Goal: Transaction & Acquisition: Download file/media

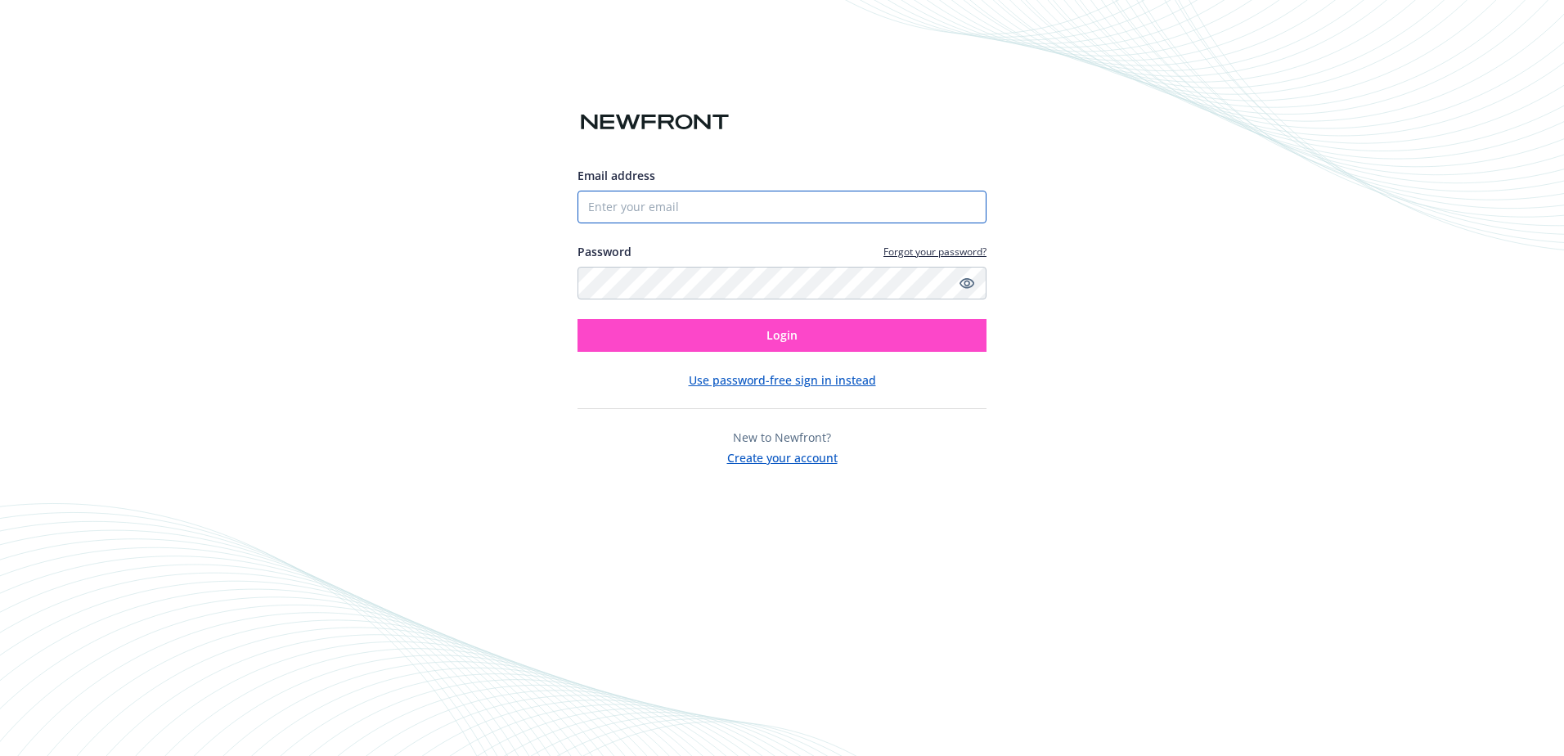
type input "[EMAIL_ADDRESS][DOMAIN_NAME]"
click at [822, 319] on button "Login" at bounding box center [782, 335] width 409 height 33
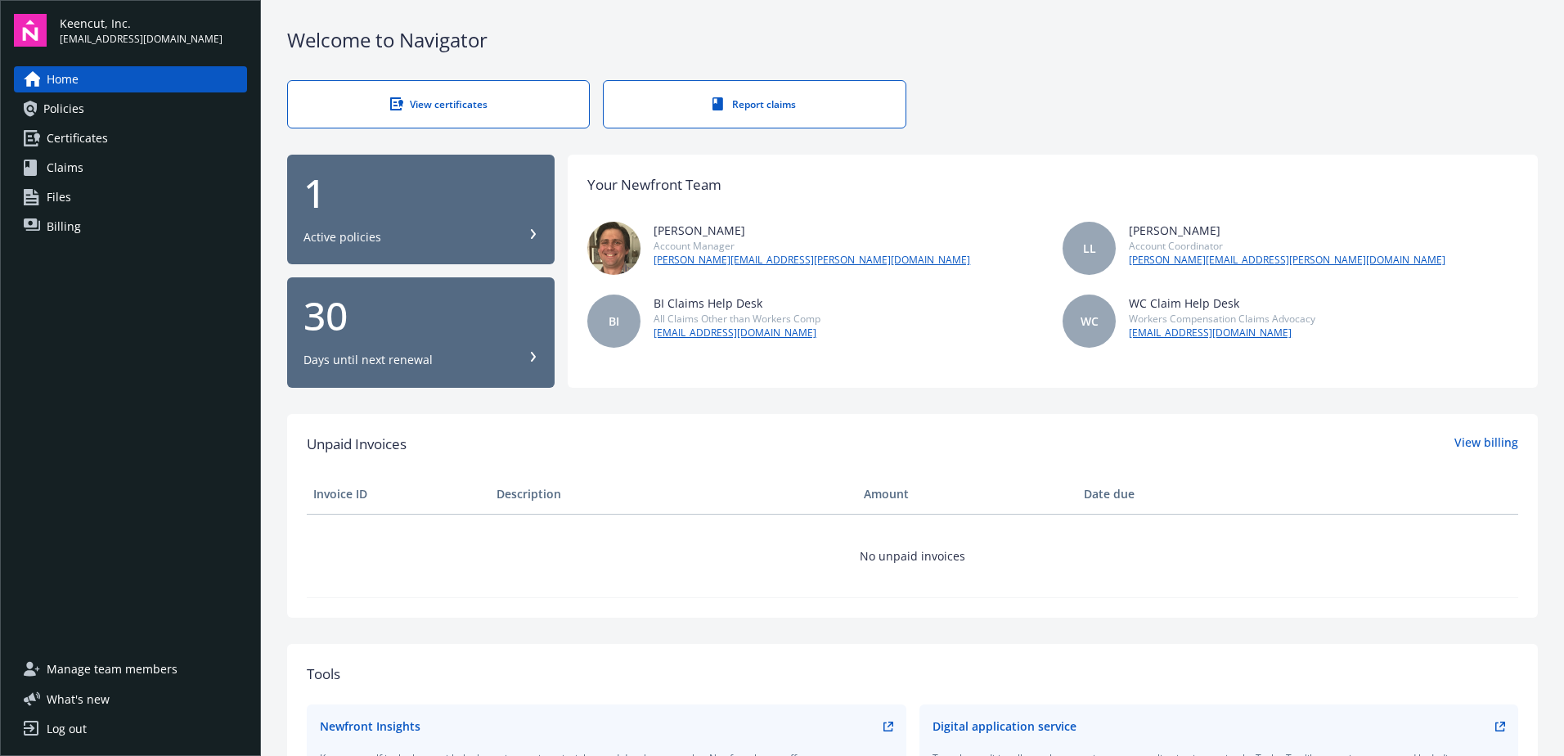
click at [397, 201] on div "1" at bounding box center [421, 192] width 235 height 39
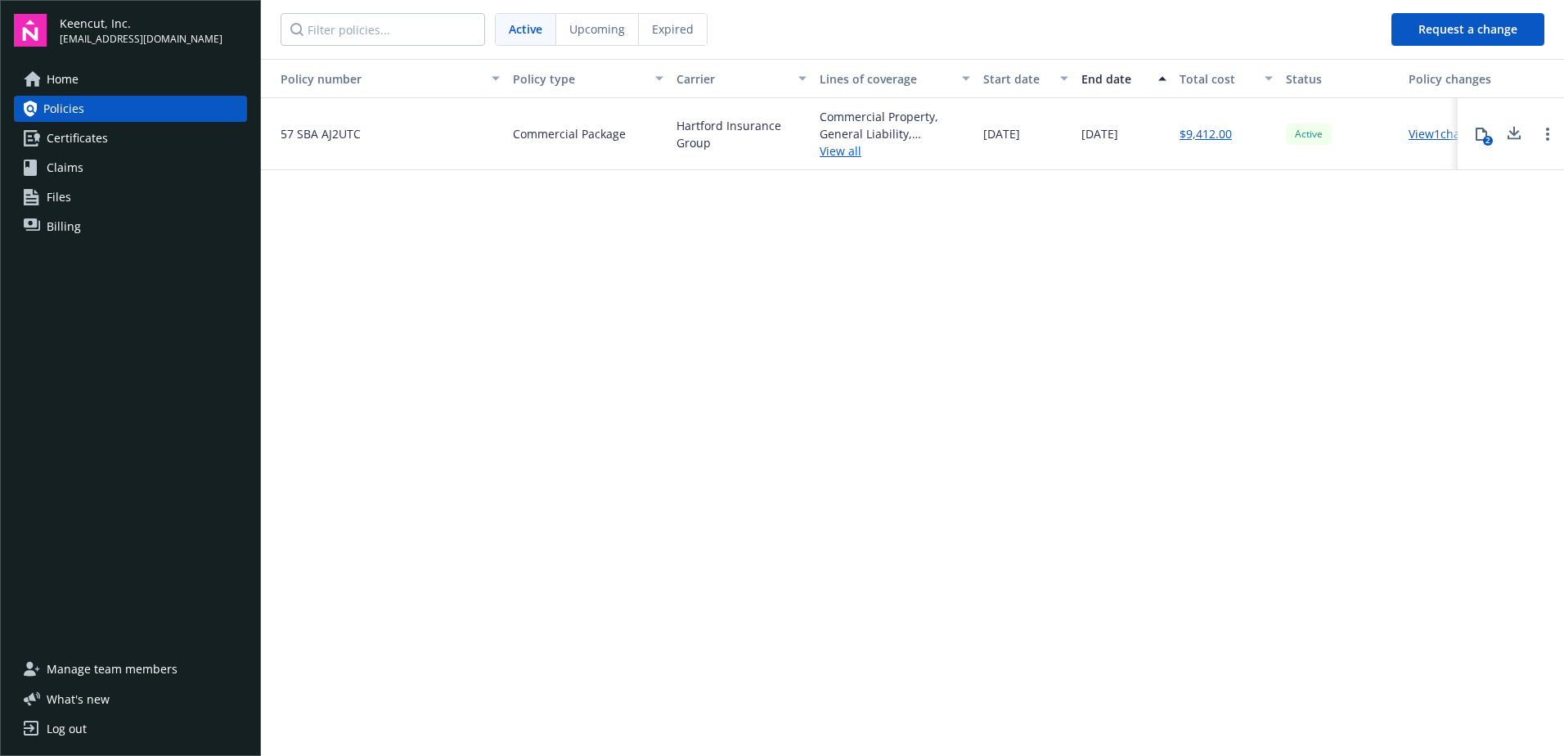
click at [620, 16] on div "Upcoming" at bounding box center [597, 29] width 83 height 31
click at [1509, 135] on icon at bounding box center [1515, 134] width 20 height 20
